Goal: Check status: Check status

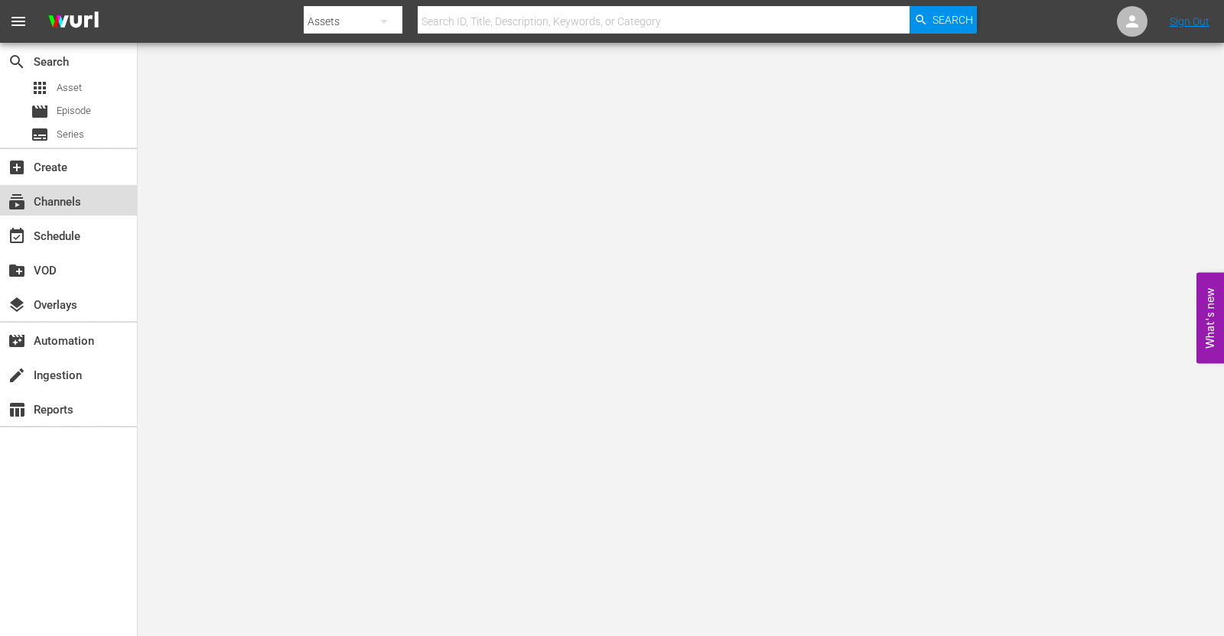
click at [82, 204] on div "subscriptions Channels" at bounding box center [43, 200] width 86 height 14
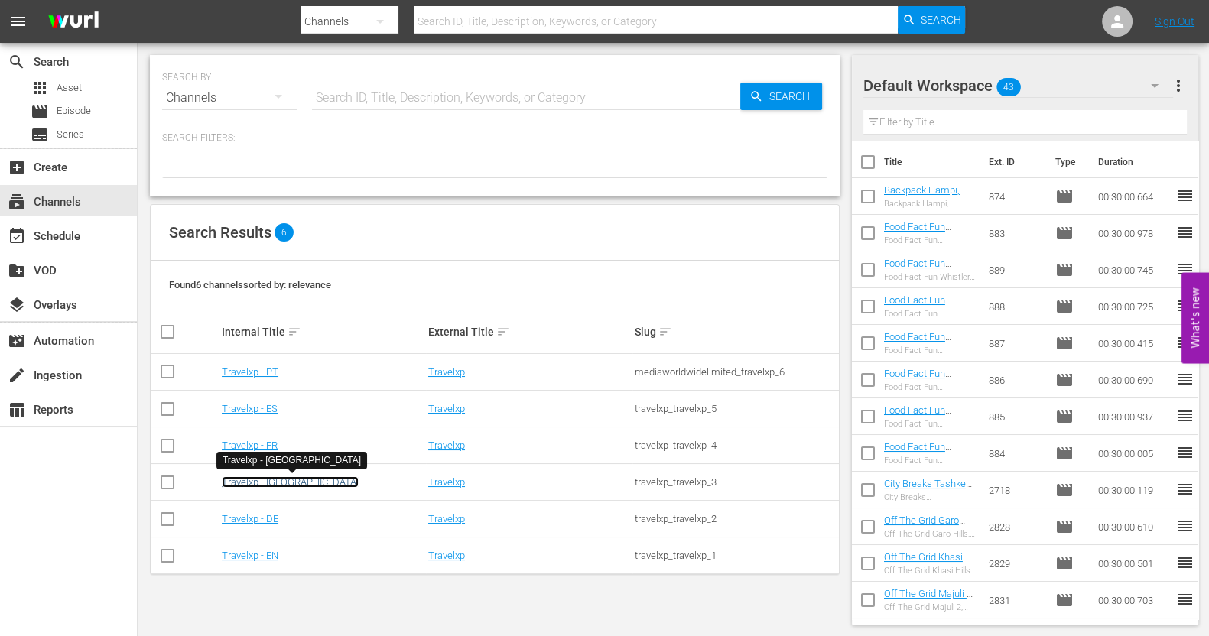
click at [271, 480] on link "Travelxp - [GEOGRAPHIC_DATA]" at bounding box center [290, 482] width 137 height 11
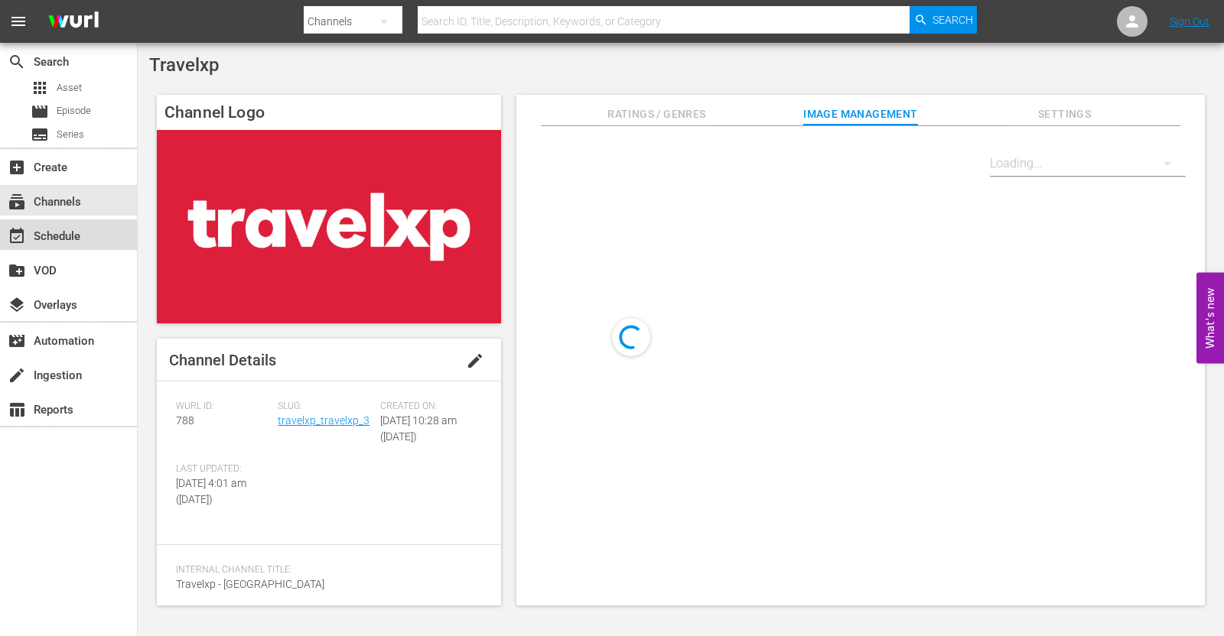
click at [88, 241] on div "event_available Schedule" at bounding box center [68, 235] width 137 height 31
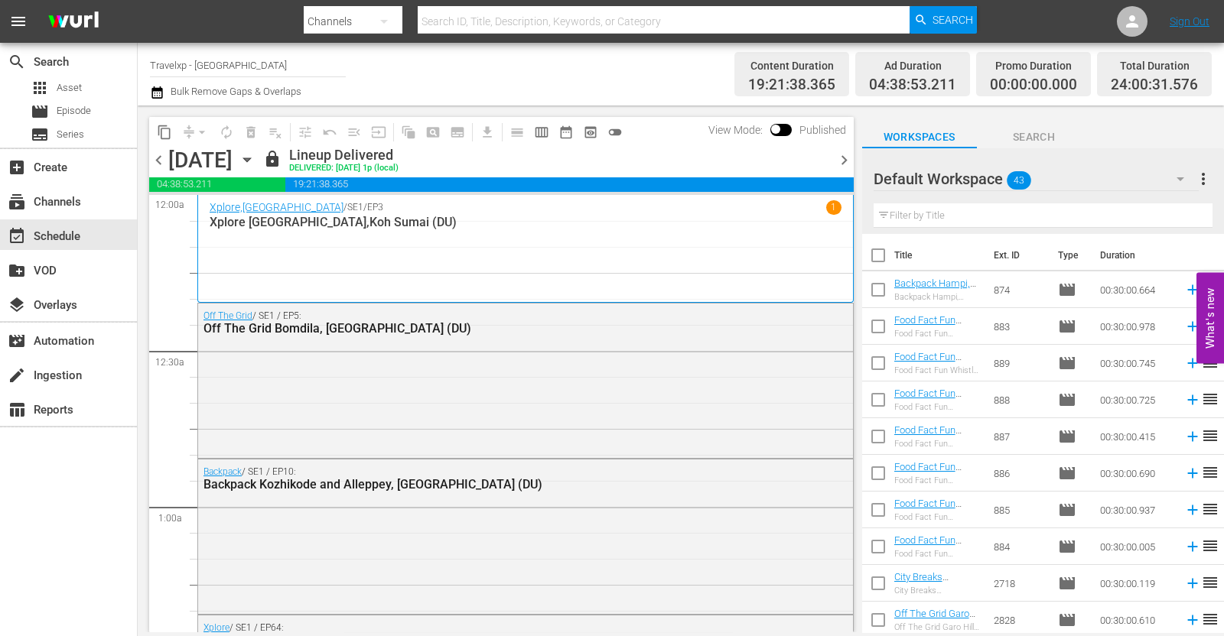
click at [844, 162] on span "chevron_right" at bounding box center [844, 160] width 19 height 19
